Goal: Find contact information: Find contact information

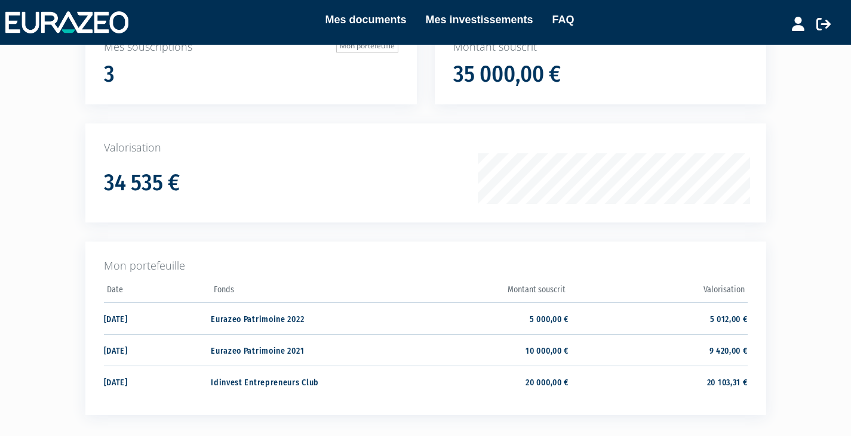
scroll to position [119, 0]
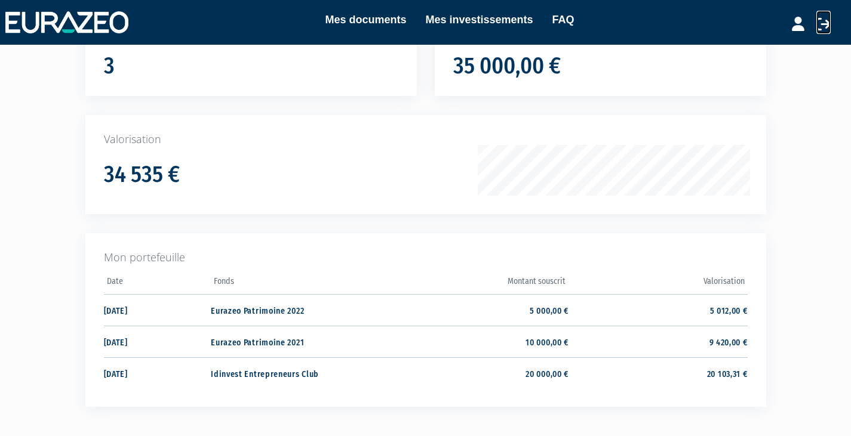
click at [823, 23] on icon at bounding box center [823, 24] width 14 height 14
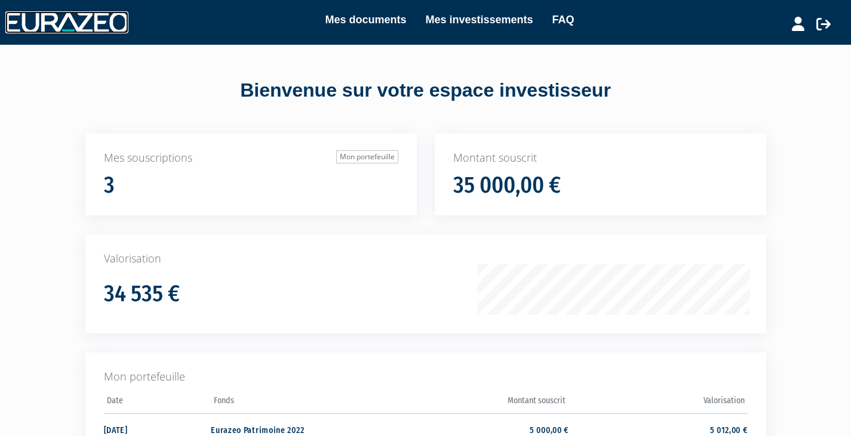
click at [67, 27] on img at bounding box center [66, 21] width 123 height 21
click at [484, 20] on link "Mes investissements" at bounding box center [478, 19] width 107 height 17
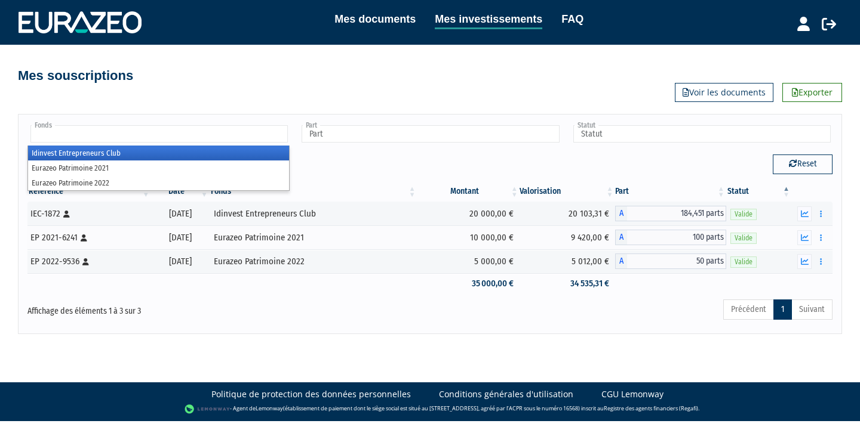
click at [82, 137] on input "text" at bounding box center [158, 133] width 257 height 17
type input "Fonds"
click at [263, 86] on div "Mes souscriptions Exporter Voir les documents" at bounding box center [430, 73] width 699 height 57
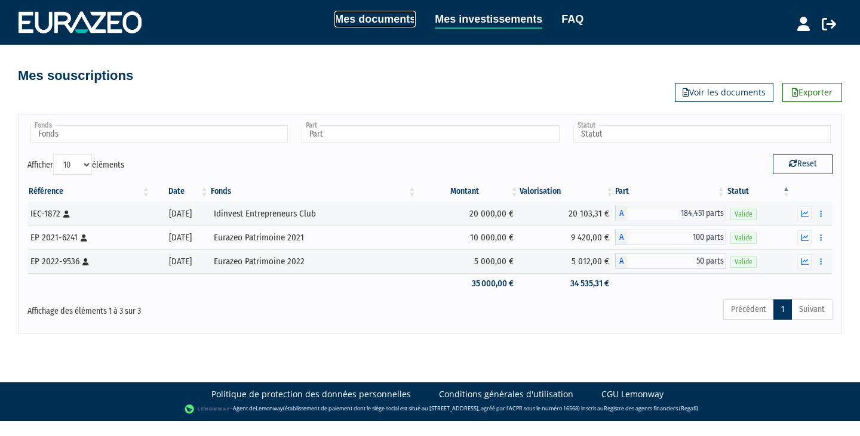
click at [401, 17] on link "Mes documents" at bounding box center [374, 19] width 81 height 17
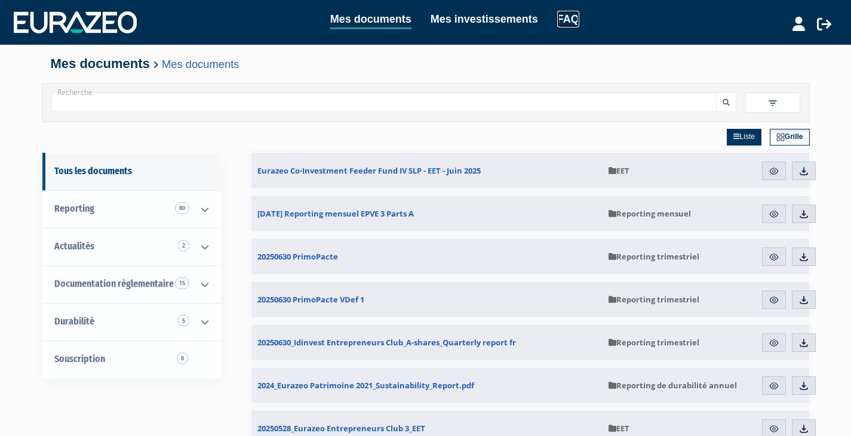
click at [570, 15] on link "FAQ" at bounding box center [568, 19] width 22 height 17
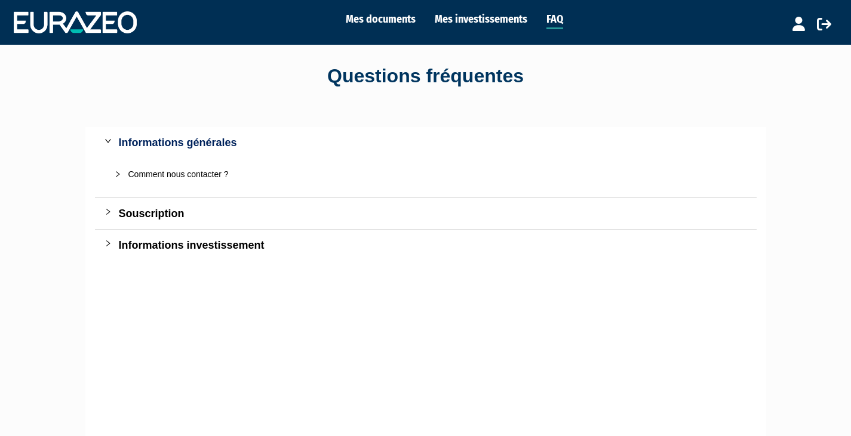
click at [189, 173] on div "Comment nous contacter ?" at bounding box center [432, 174] width 609 height 13
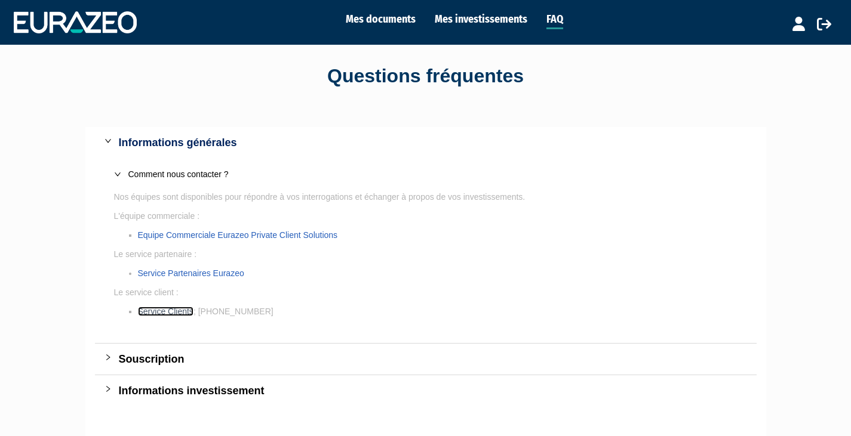
click at [156, 313] on link "Service Clients" at bounding box center [166, 312] width 56 height 10
